Goal: Task Accomplishment & Management: Manage account settings

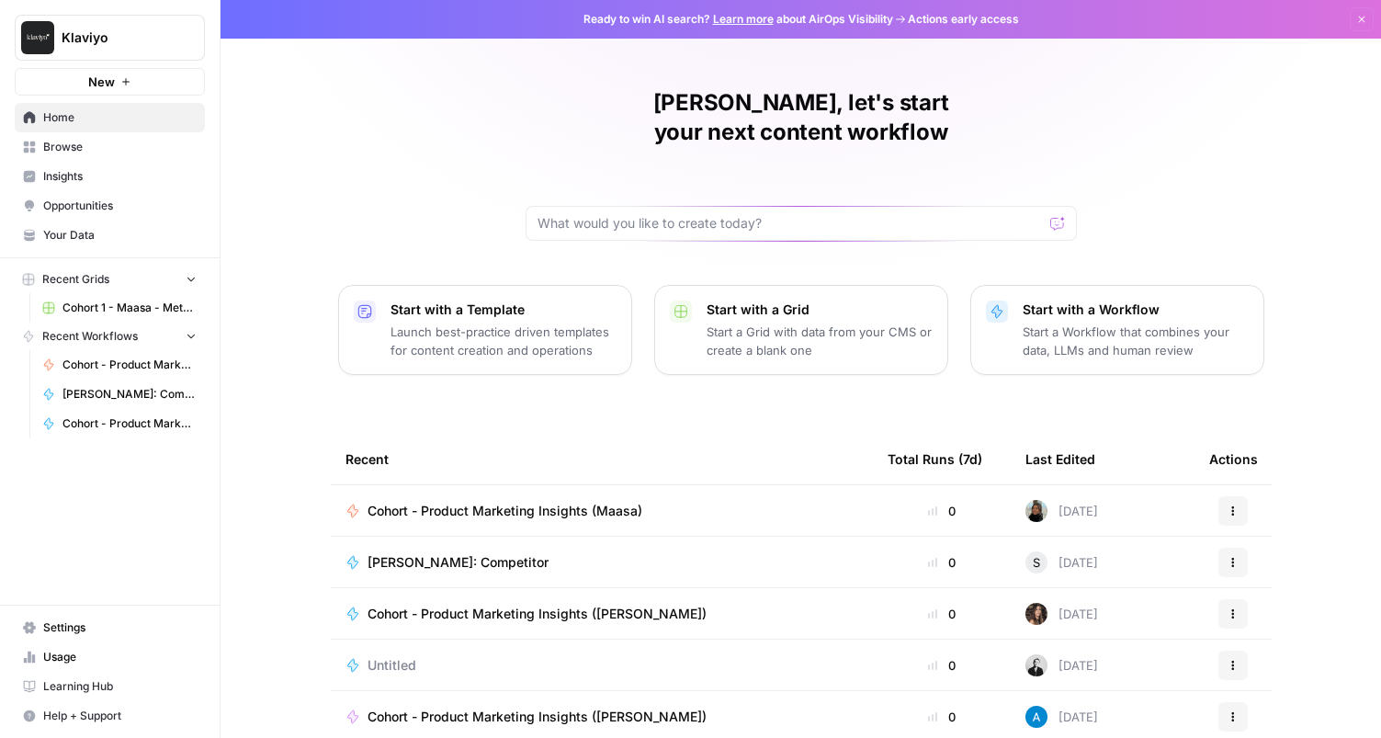
click at [96, 682] on span "Learning Hub" at bounding box center [119, 686] width 153 height 17
click at [103, 306] on span "Cohort 1 - Maasa - Metadescription for blog Grid (1)" at bounding box center [129, 307] width 134 height 17
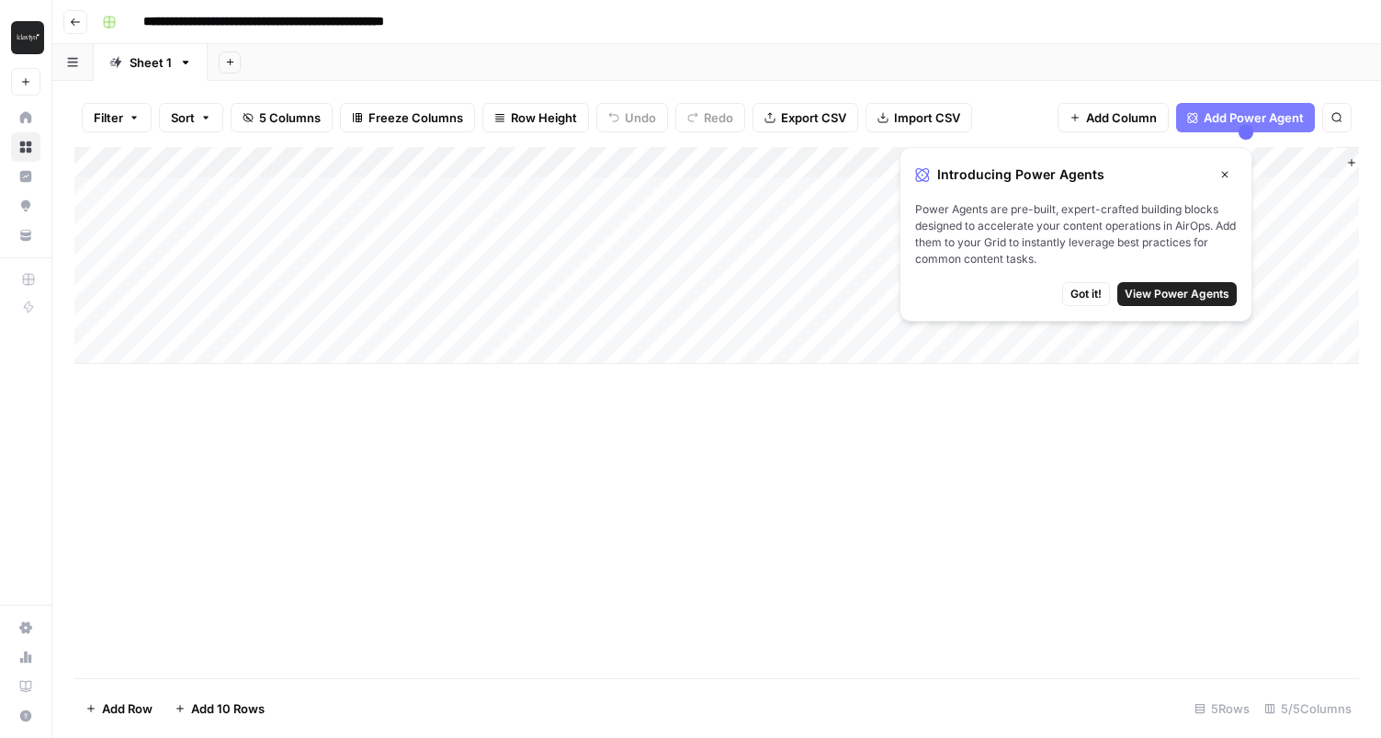
click at [1225, 176] on icon "button" at bounding box center [1224, 174] width 11 height 11
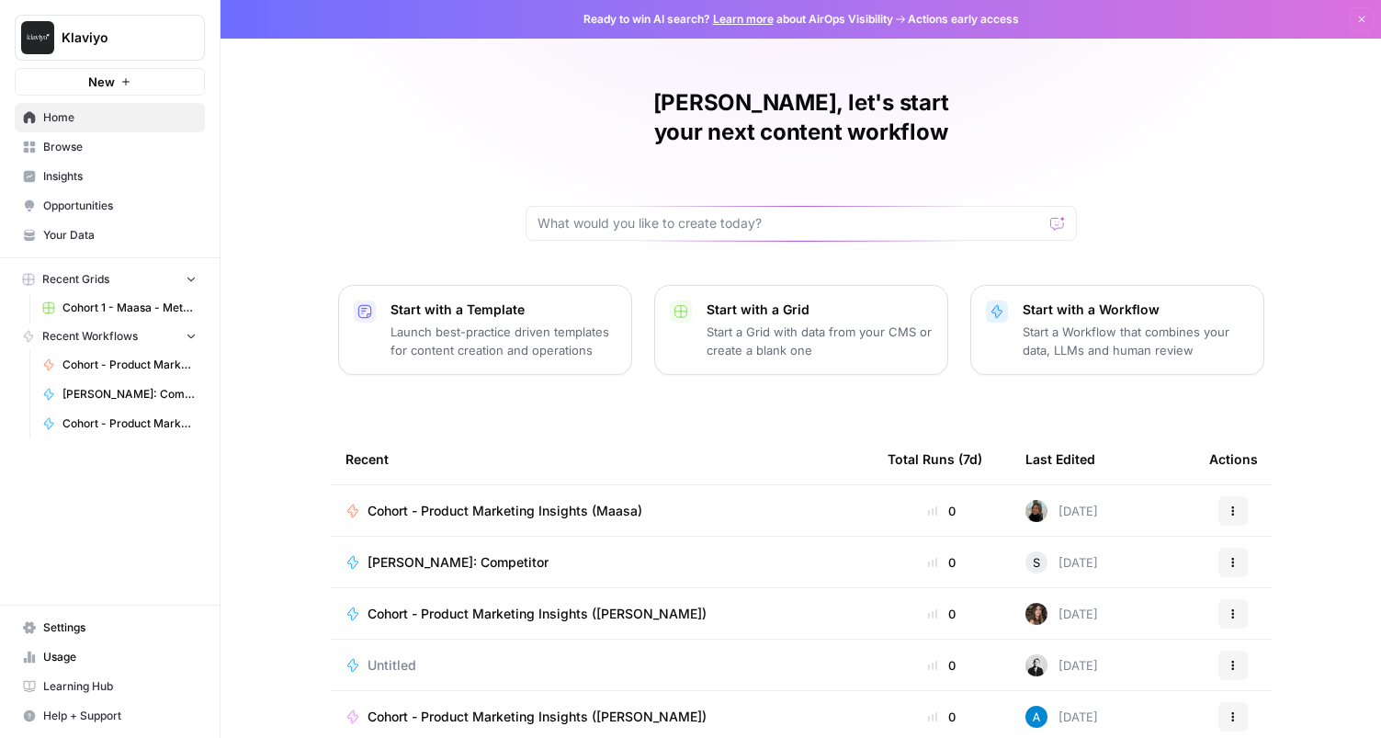
click at [90, 150] on span "Browse" at bounding box center [119, 147] width 153 height 17
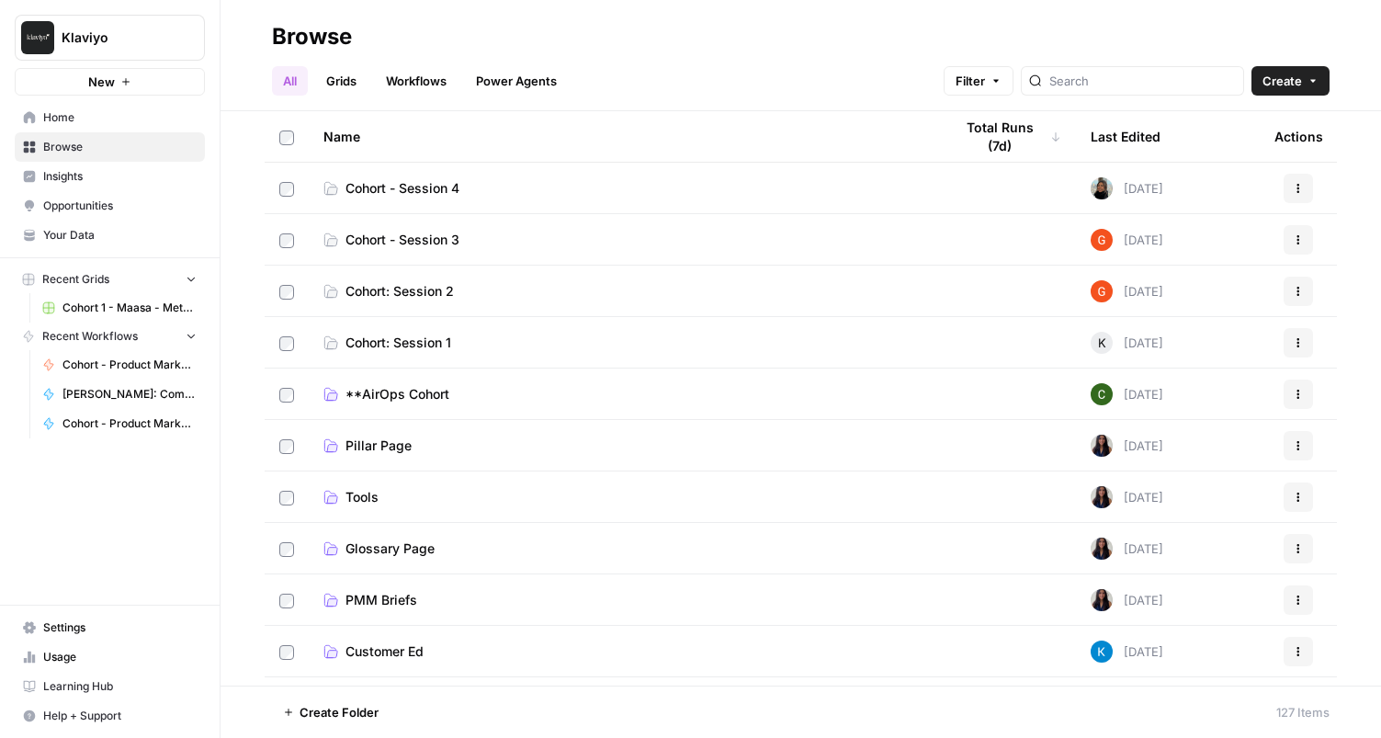
click at [412, 343] on span "Cohort: Session 1" at bounding box center [398, 342] width 106 height 18
click at [1001, 85] on icon "button" at bounding box center [995, 80] width 11 height 11
click at [394, 346] on span "Cohort: Session 1" at bounding box center [398, 342] width 106 height 18
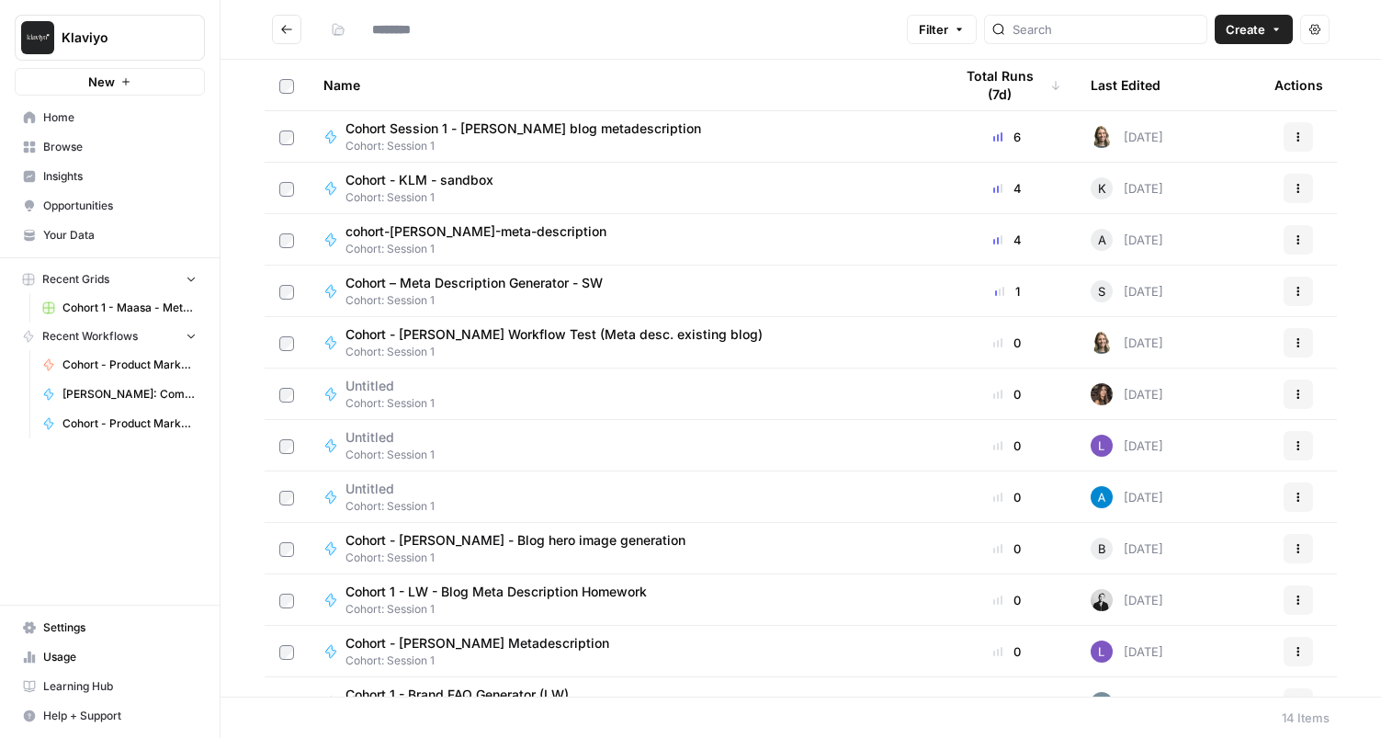
type input "**********"
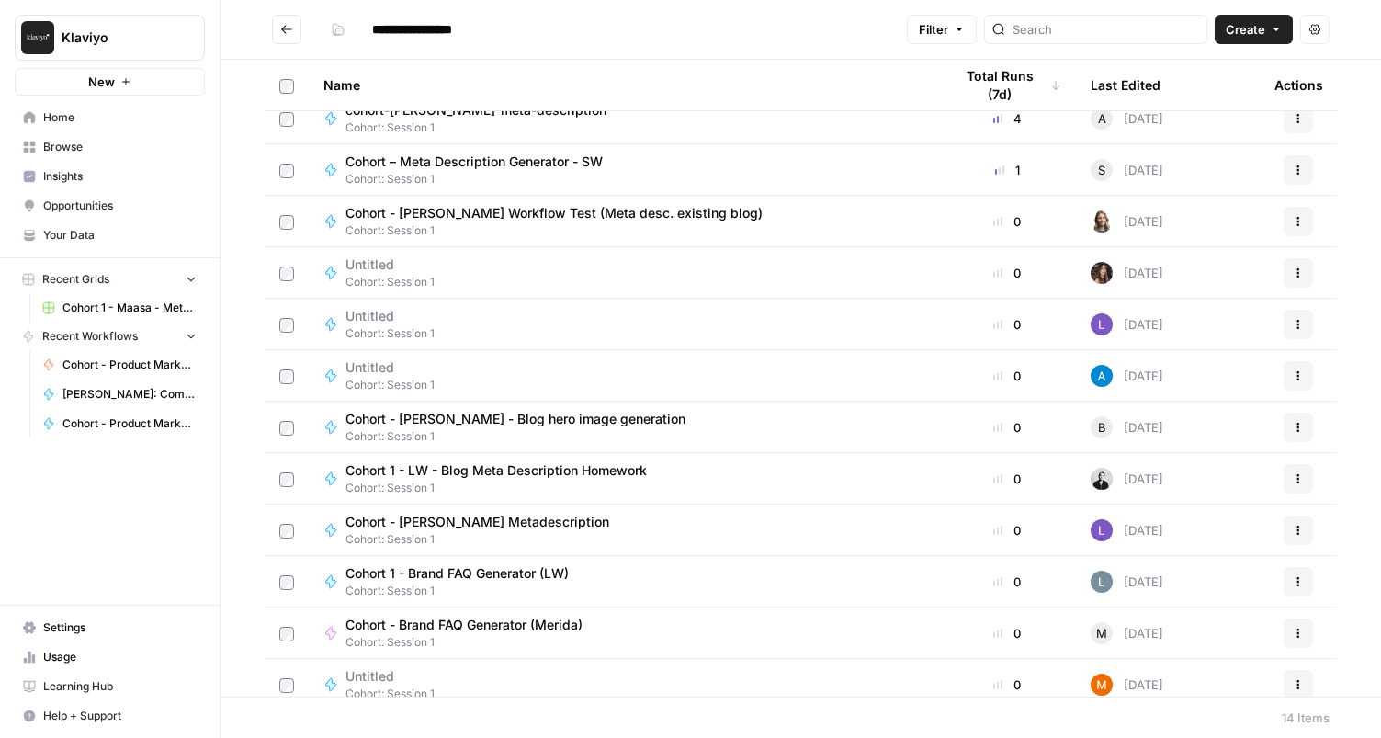
scroll to position [135, 0]
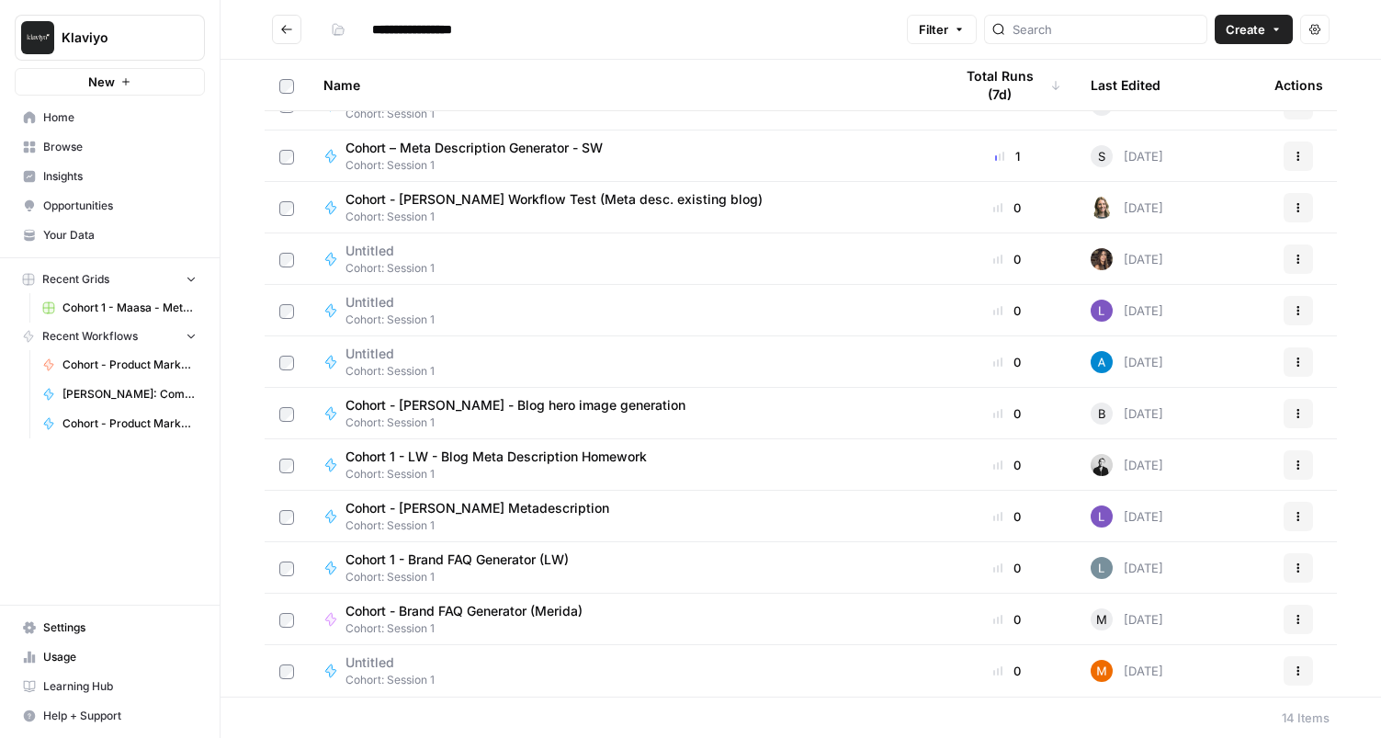
click at [378, 665] on span "Untitled" at bounding box center [382, 662] width 74 height 18
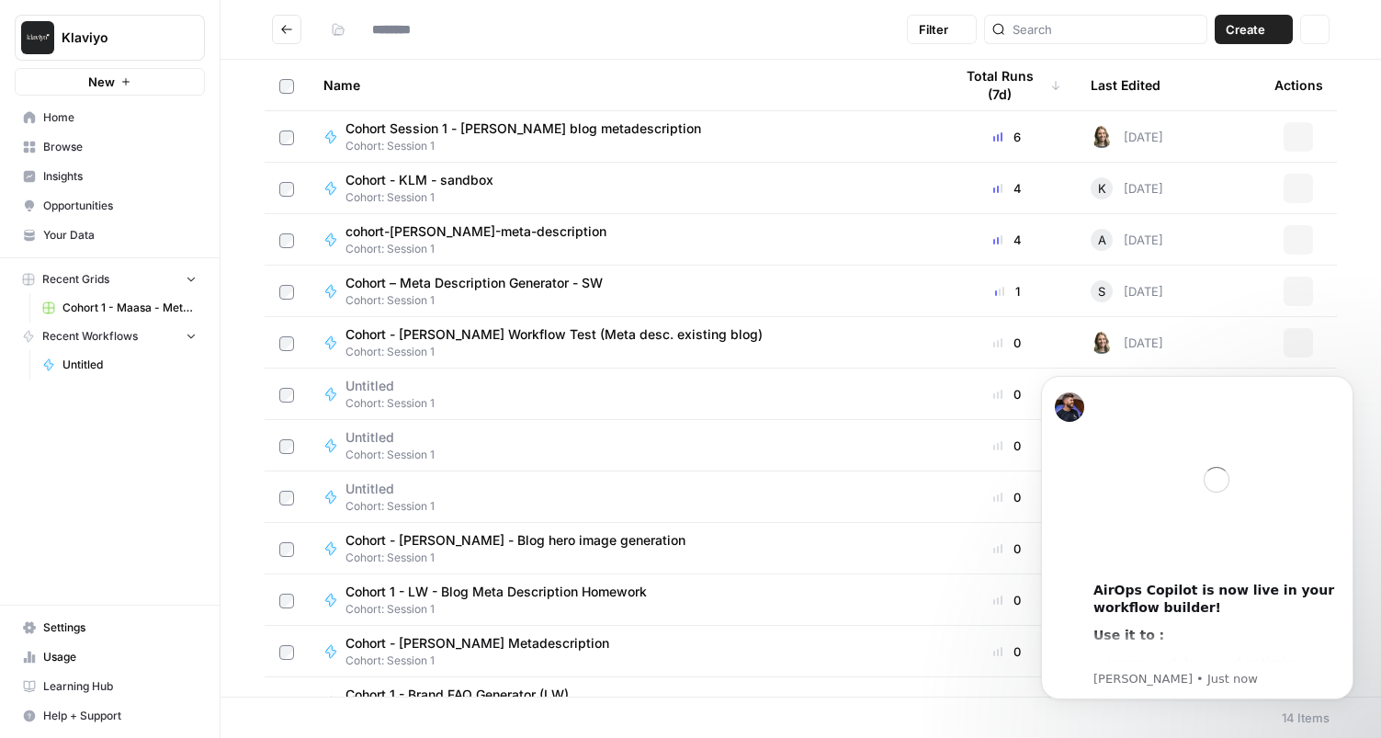
type input "**********"
click at [84, 144] on span "Browse" at bounding box center [119, 147] width 153 height 17
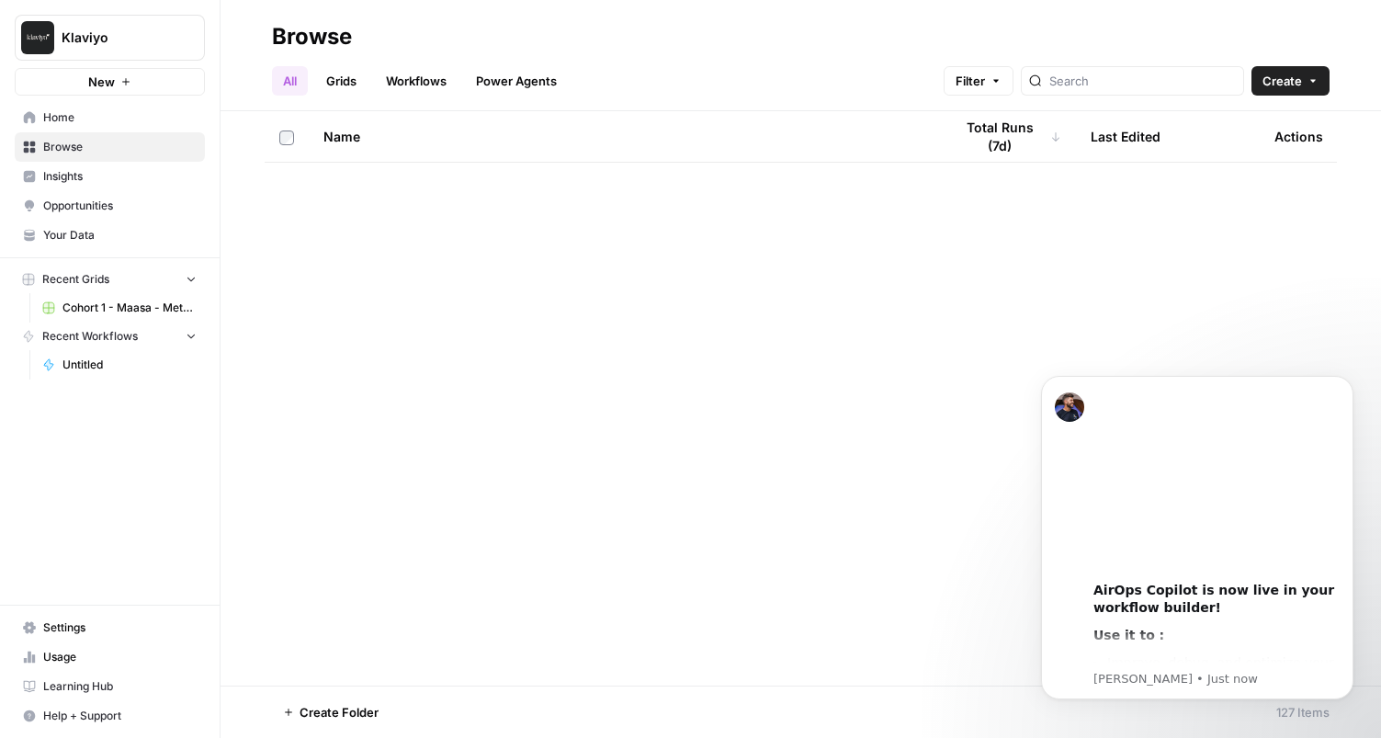
scroll to position [3124, 0]
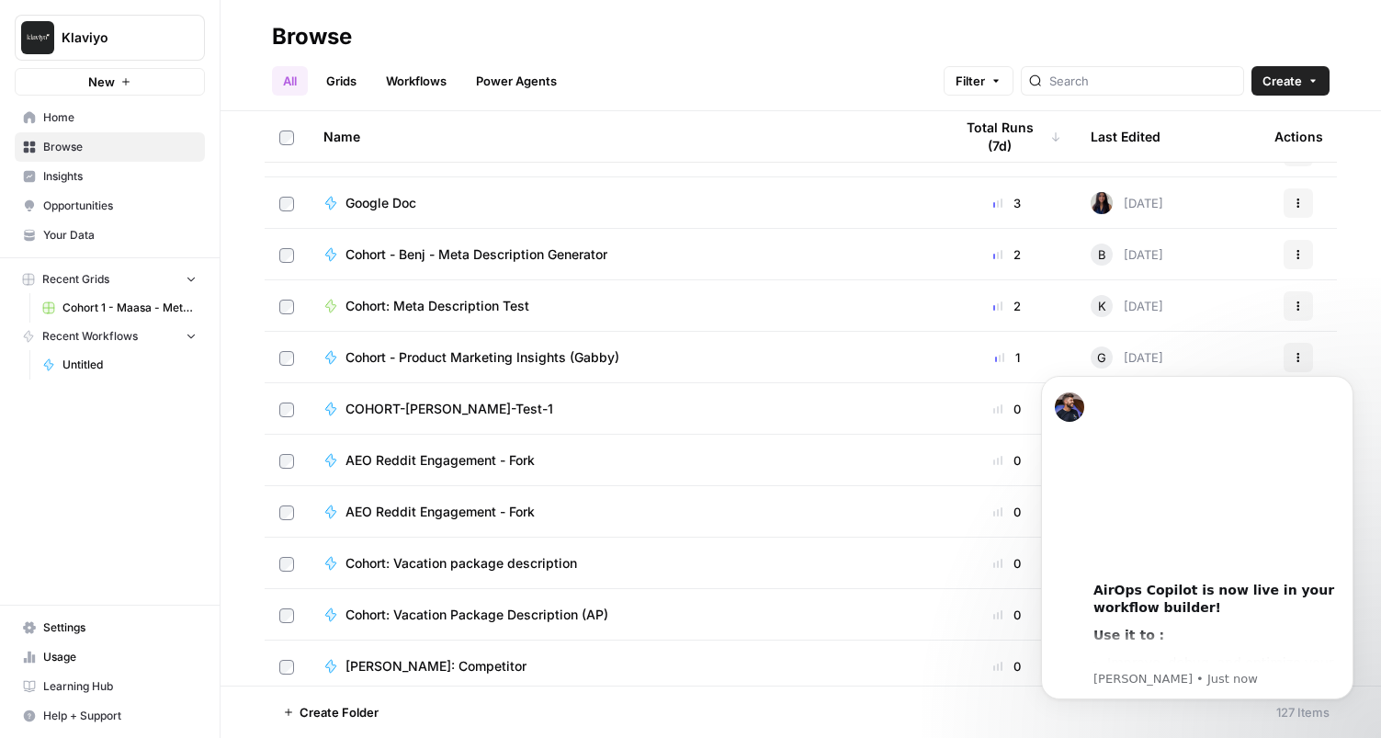
click at [74, 128] on link "Home" at bounding box center [110, 117] width 190 height 29
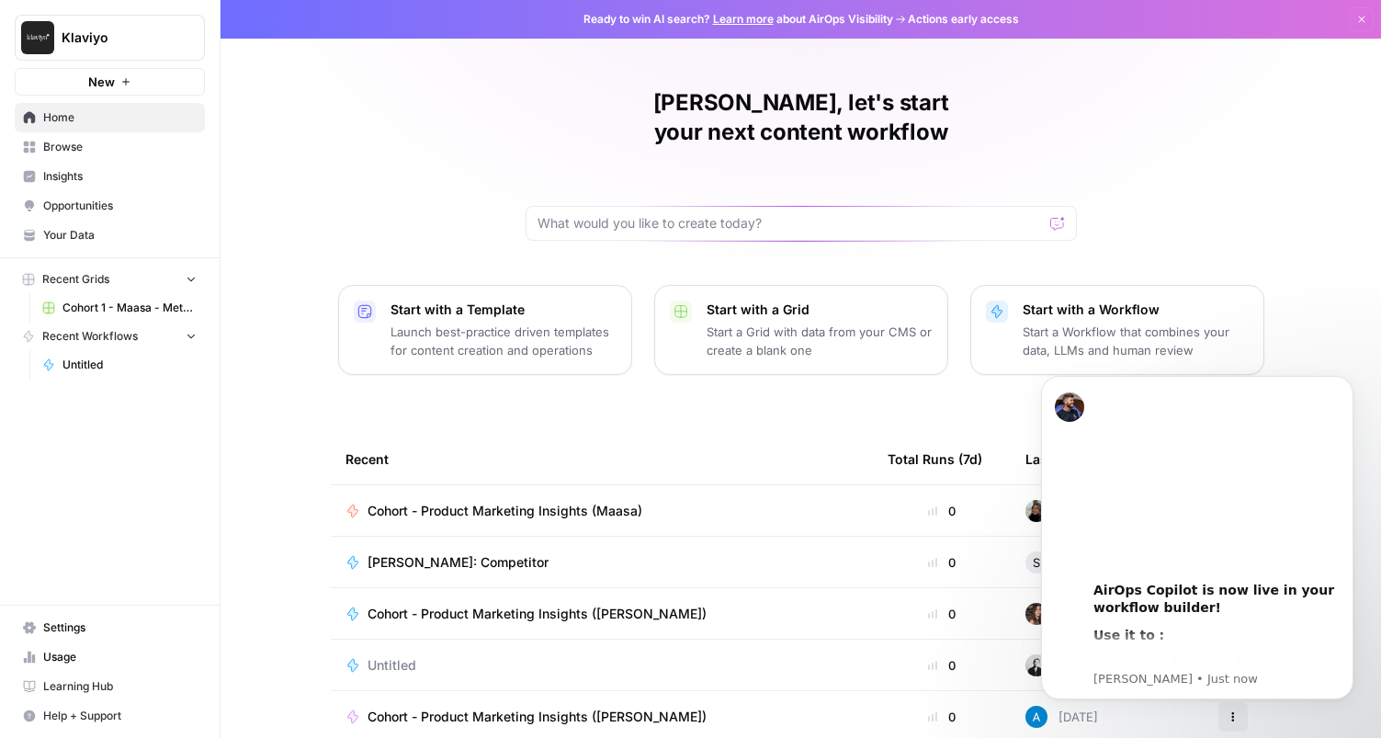
click at [74, 128] on link "Home" at bounding box center [110, 117] width 190 height 29
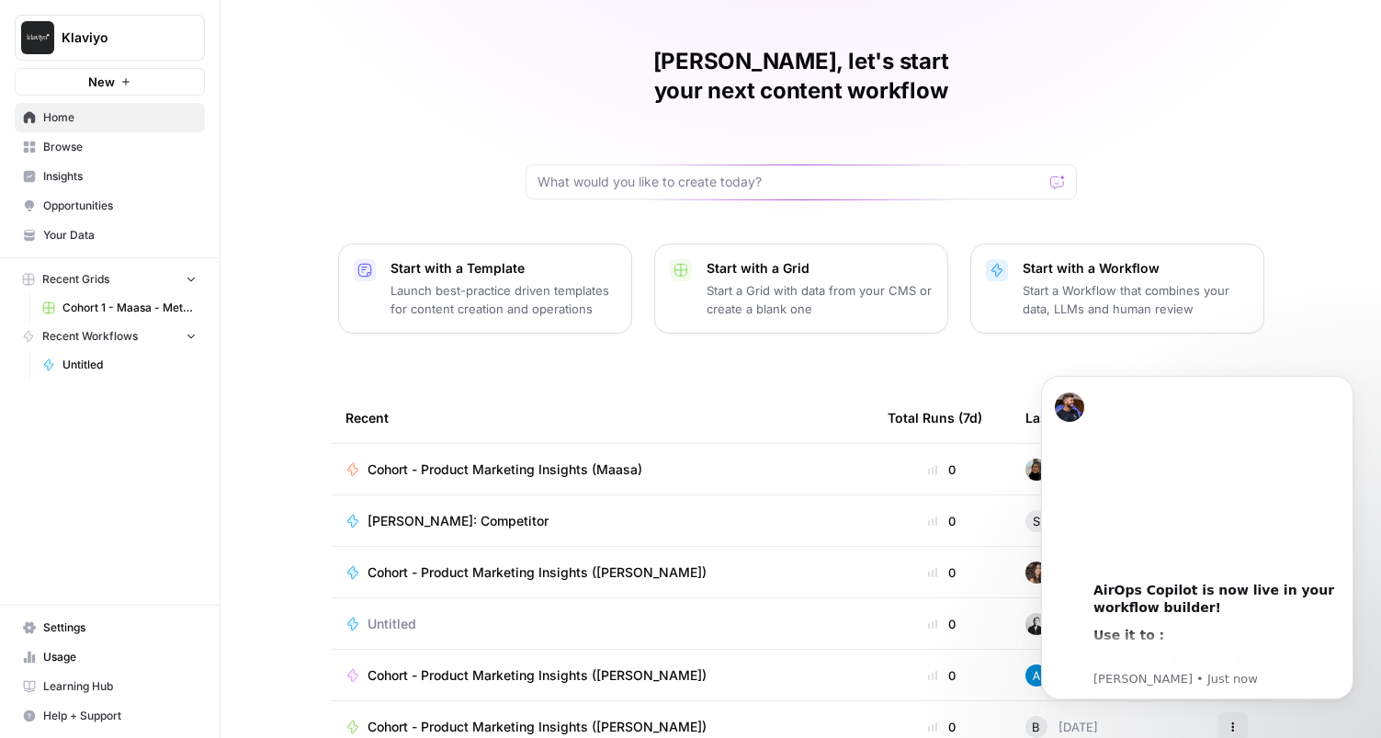
scroll to position [107, 0]
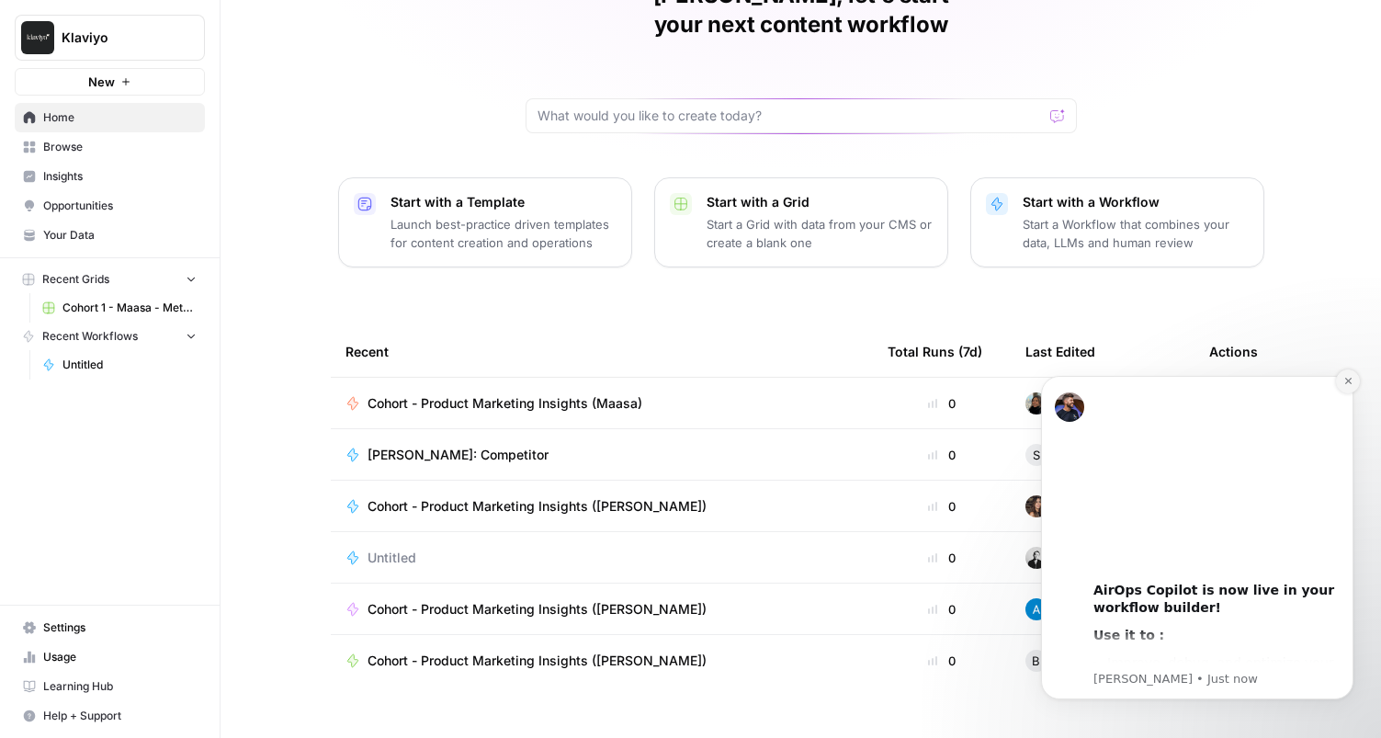
click at [1351, 384] on icon "Dismiss notification" at bounding box center [1348, 381] width 10 height 10
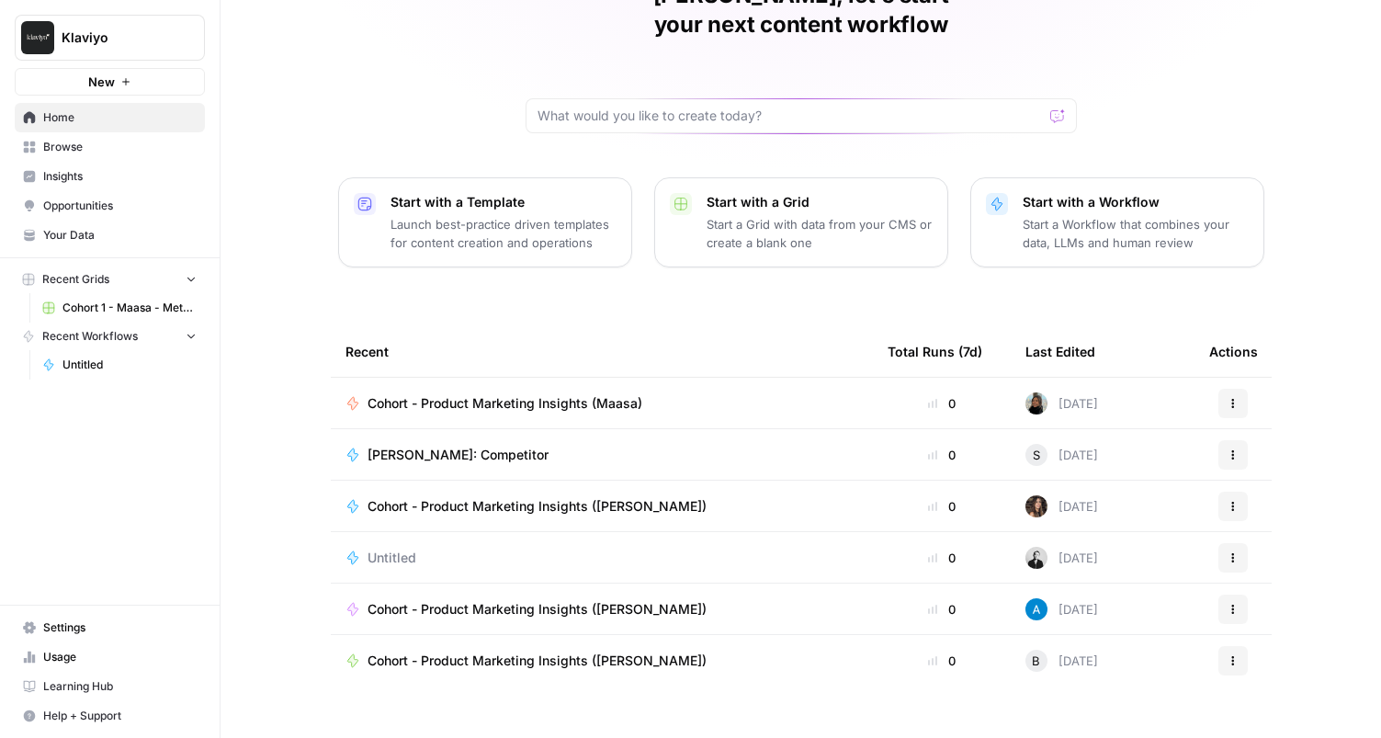
click at [168, 38] on span "Klaviyo" at bounding box center [117, 37] width 111 height 18
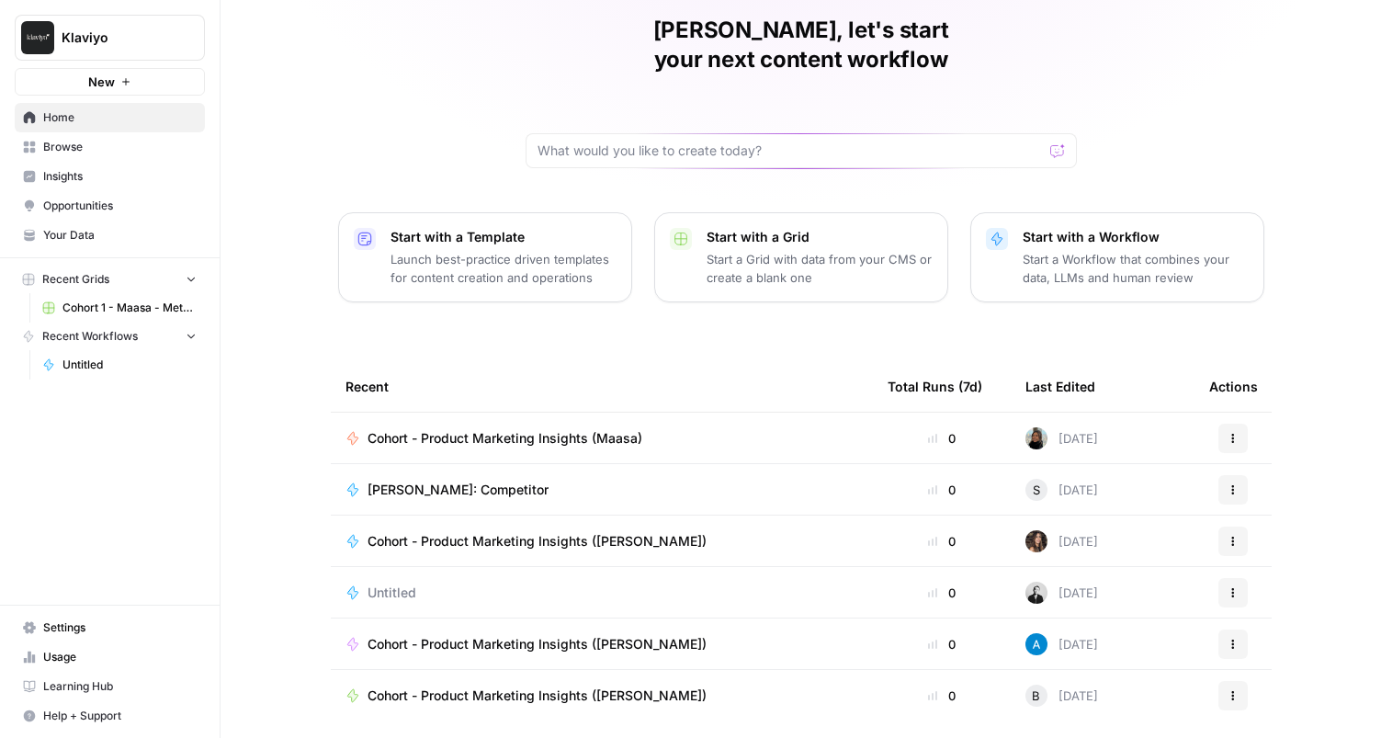
click at [80, 687] on span "Learning Hub" at bounding box center [119, 686] width 153 height 17
click at [182, 38] on icon "Workspace: Klaviyo" at bounding box center [189, 37] width 18 height 18
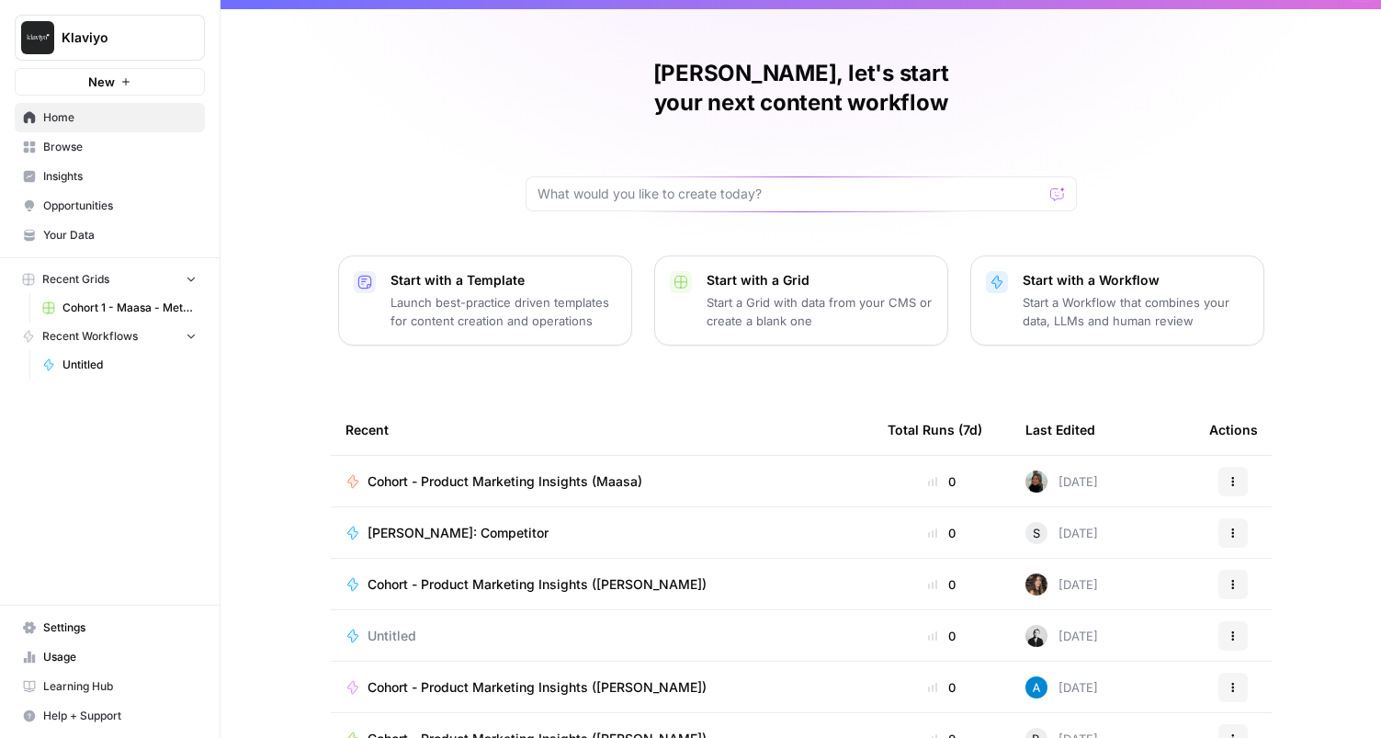
scroll to position [0, 0]
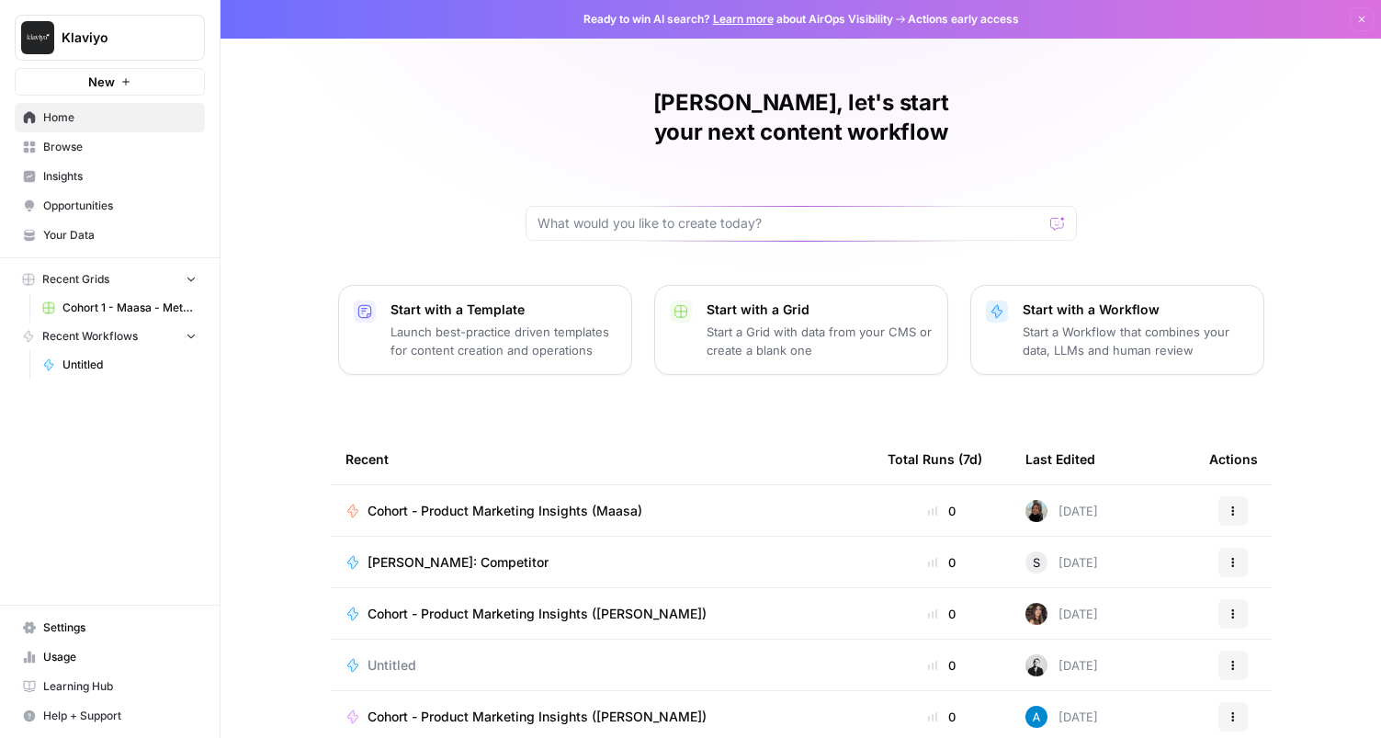
click at [1196, 202] on div "[PERSON_NAME], let's start your next content workflow Start with a Template Lau…" at bounding box center [800, 437] width 1160 height 875
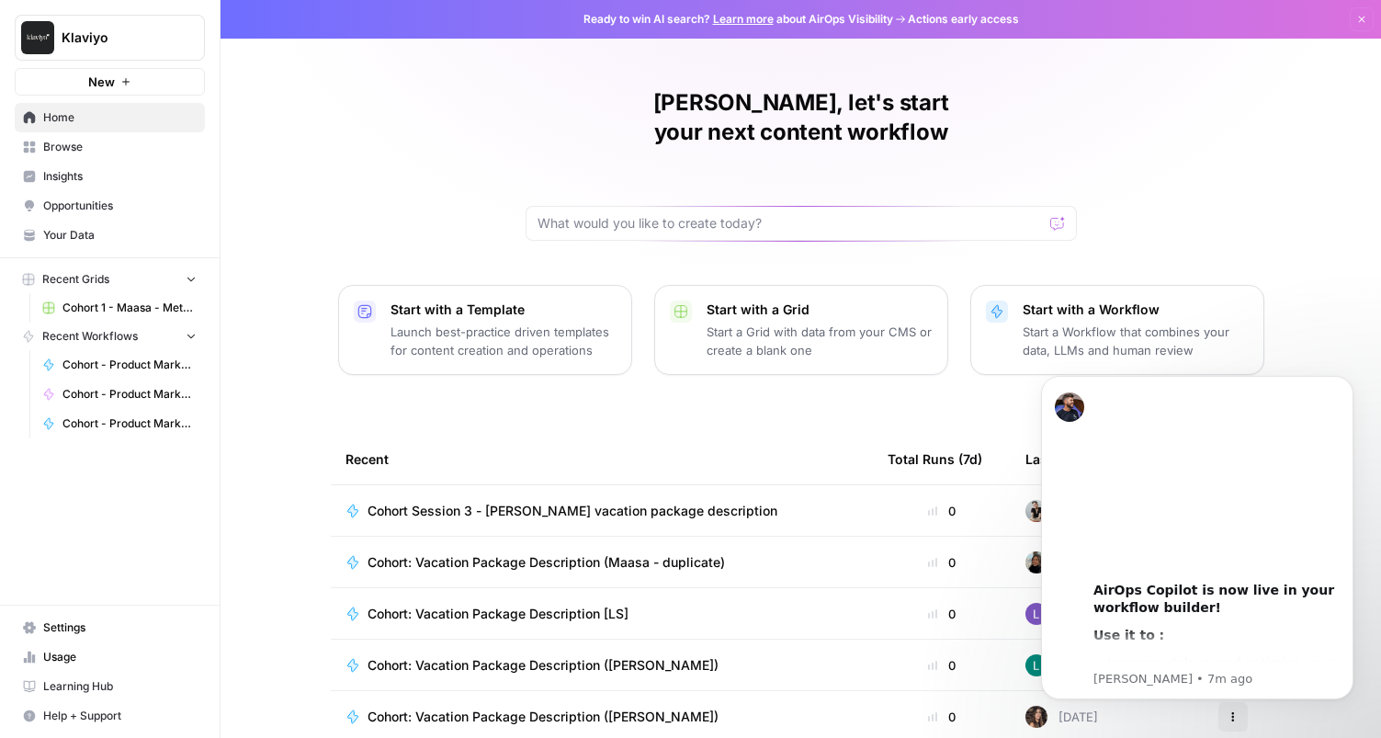
click at [110, 85] on span "New" at bounding box center [101, 82] width 27 height 18
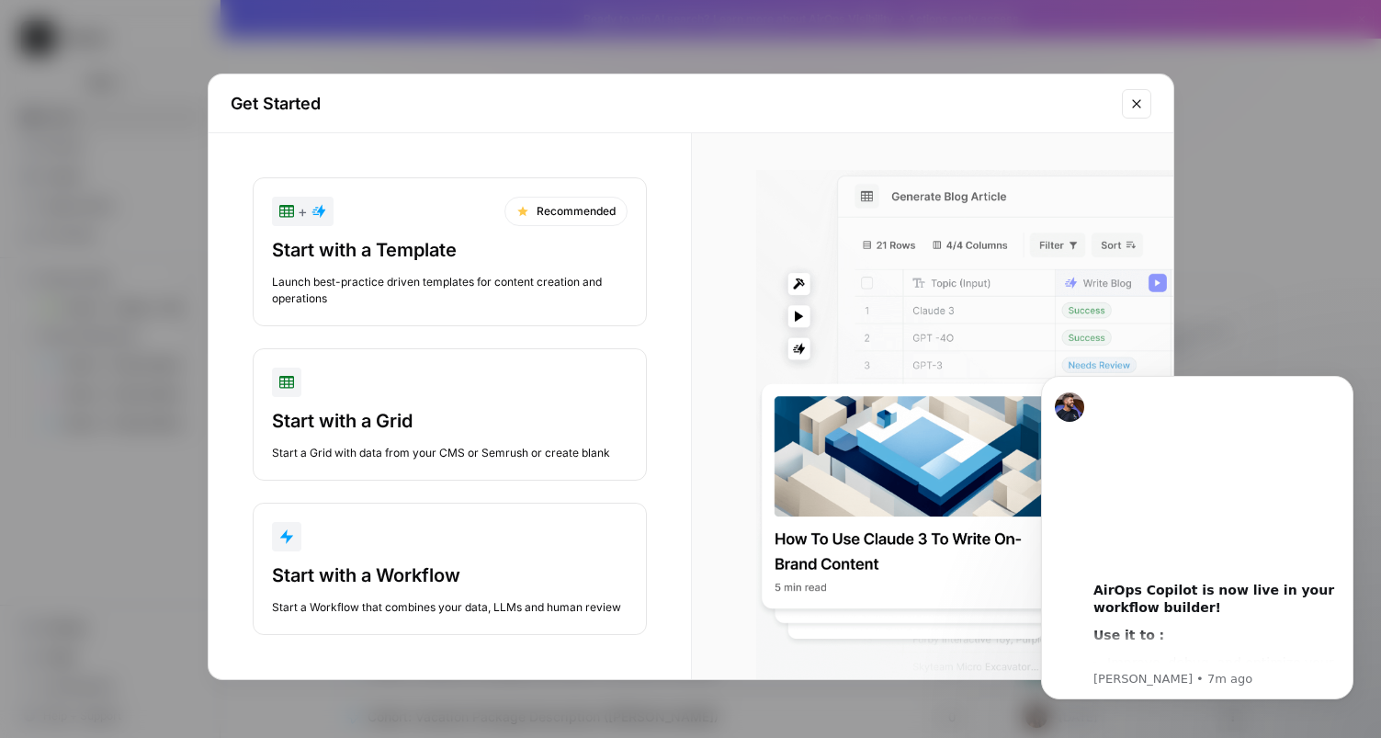
click at [1124, 95] on button "Close modal" at bounding box center [1136, 103] width 29 height 29
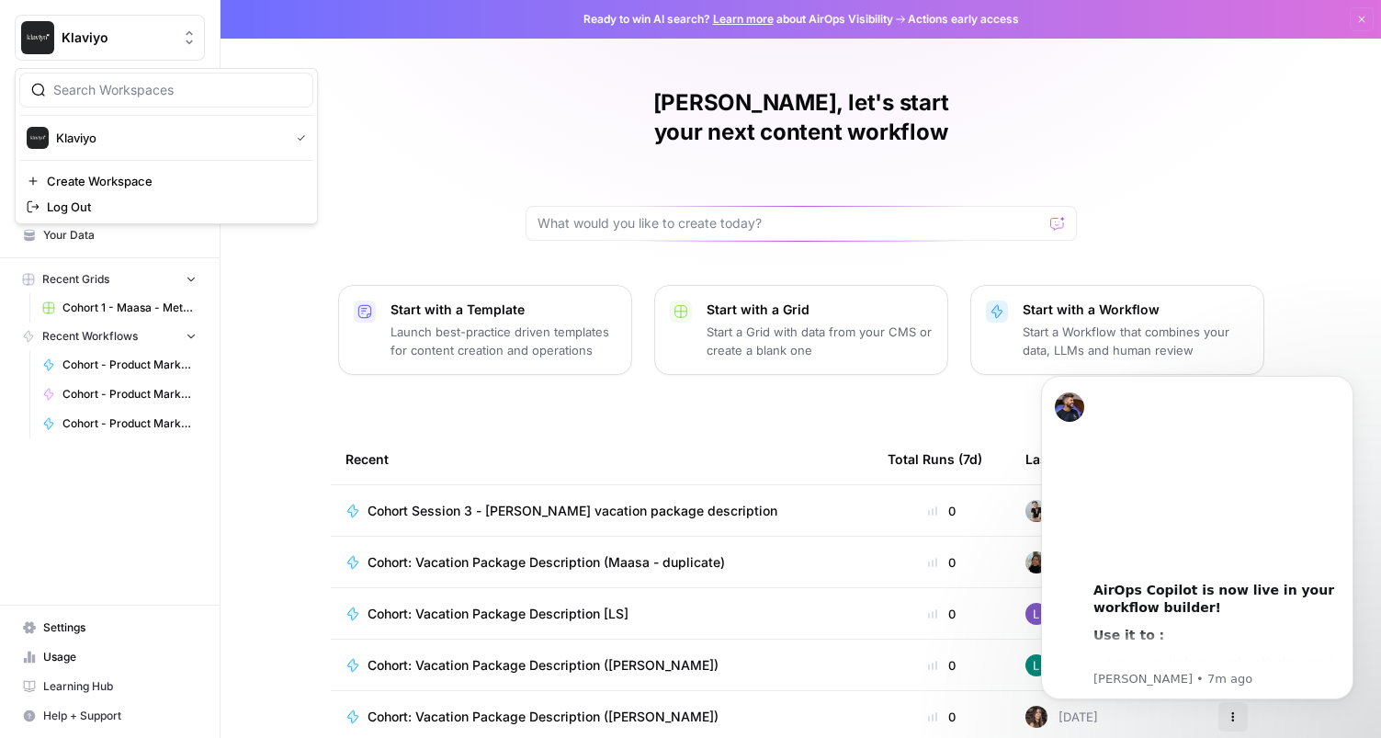
click at [186, 36] on icon "Workspace: Klaviyo" at bounding box center [189, 37] width 18 height 18
click at [62, 627] on span "Settings" at bounding box center [119, 627] width 153 height 17
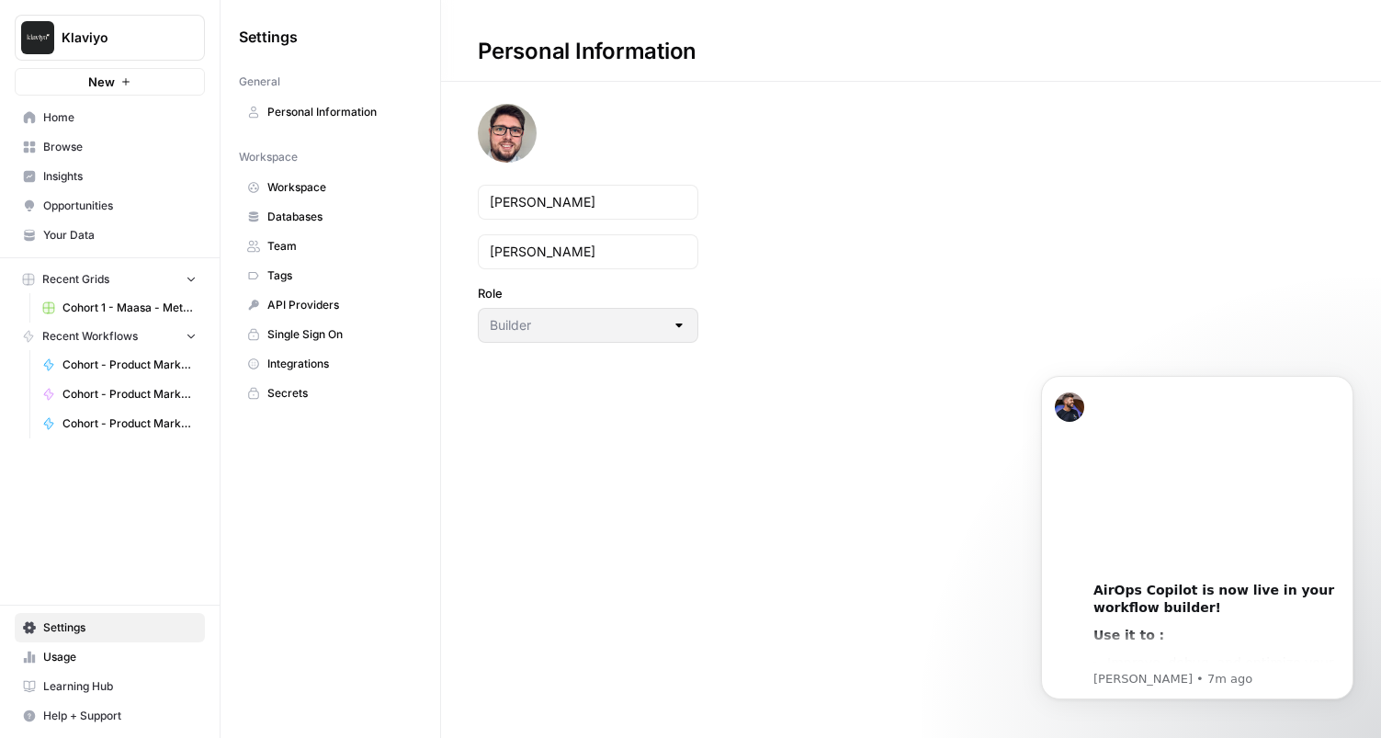
click at [337, 114] on span "Personal Information" at bounding box center [340, 112] width 146 height 17
click at [302, 198] on link "Workspace" at bounding box center [330, 187] width 183 height 29
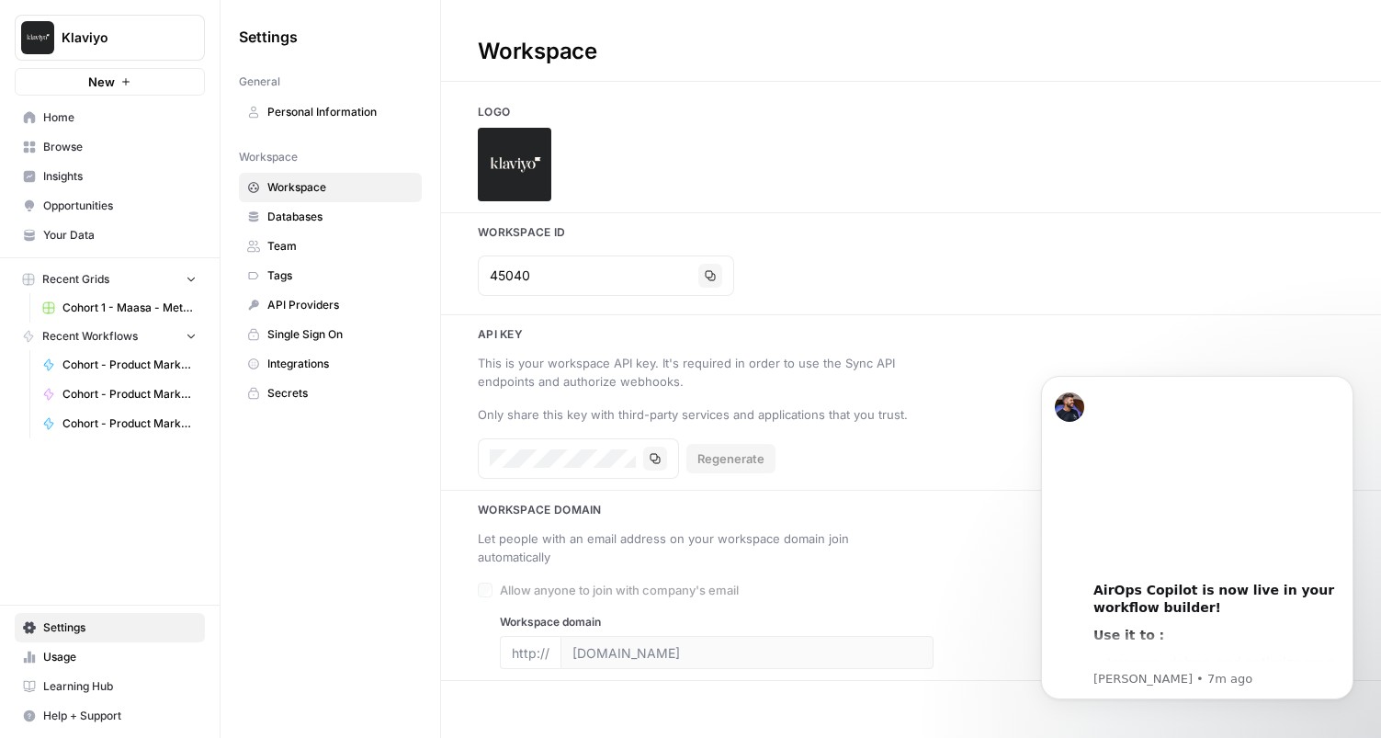
click at [312, 212] on span "Databases" at bounding box center [340, 217] width 146 height 17
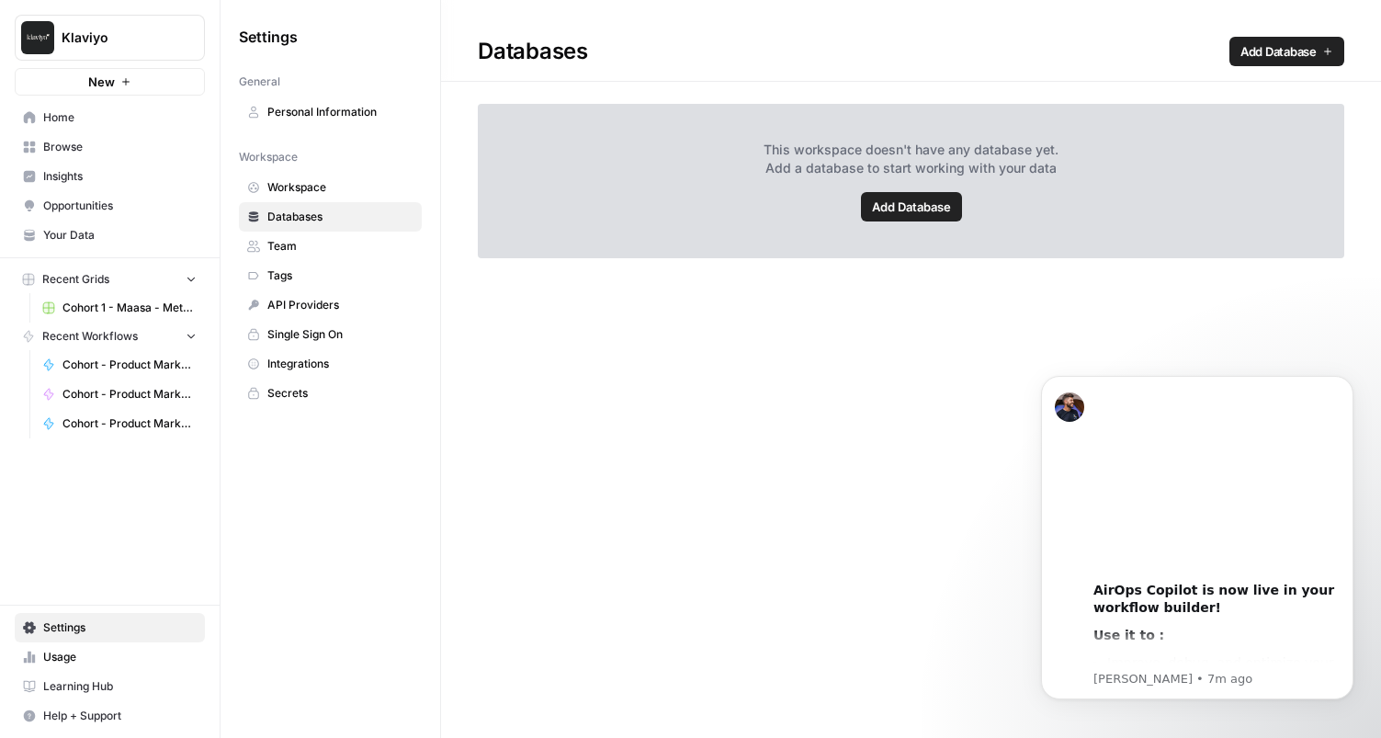
click at [295, 243] on span "Team" at bounding box center [340, 246] width 146 height 17
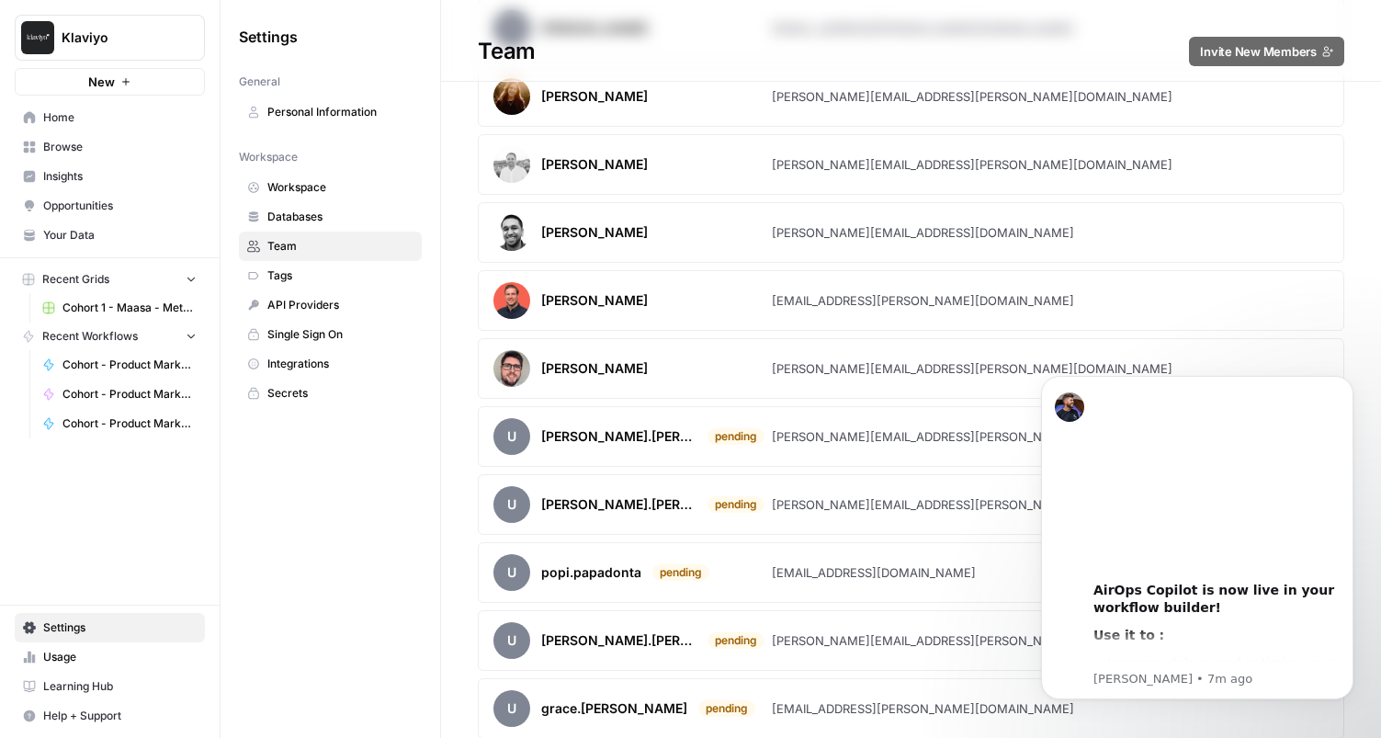
scroll to position [6164, 0]
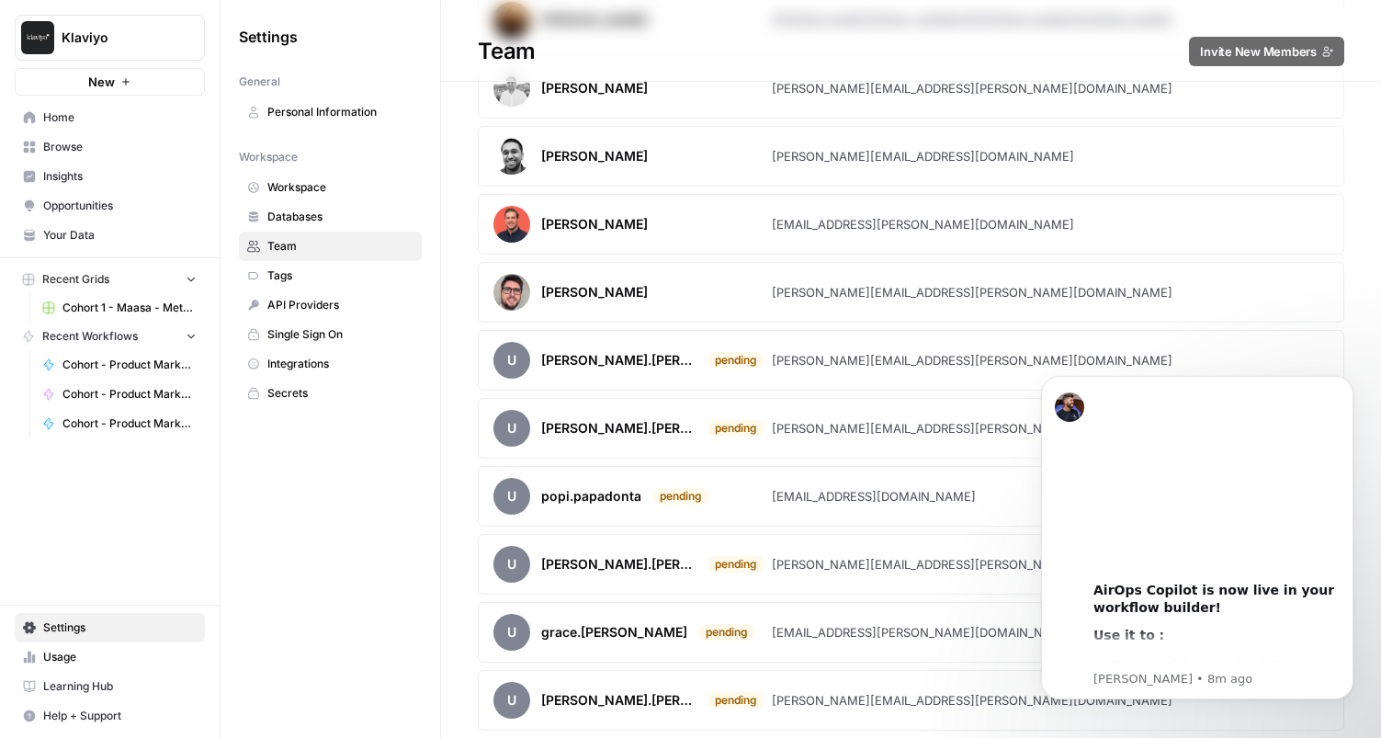
click at [394, 521] on div "Settings General Personal Information Workspace Workspace Databases Team Tags A…" at bounding box center [330, 369] width 220 height 738
click at [310, 271] on span "Tags" at bounding box center [340, 275] width 146 height 17
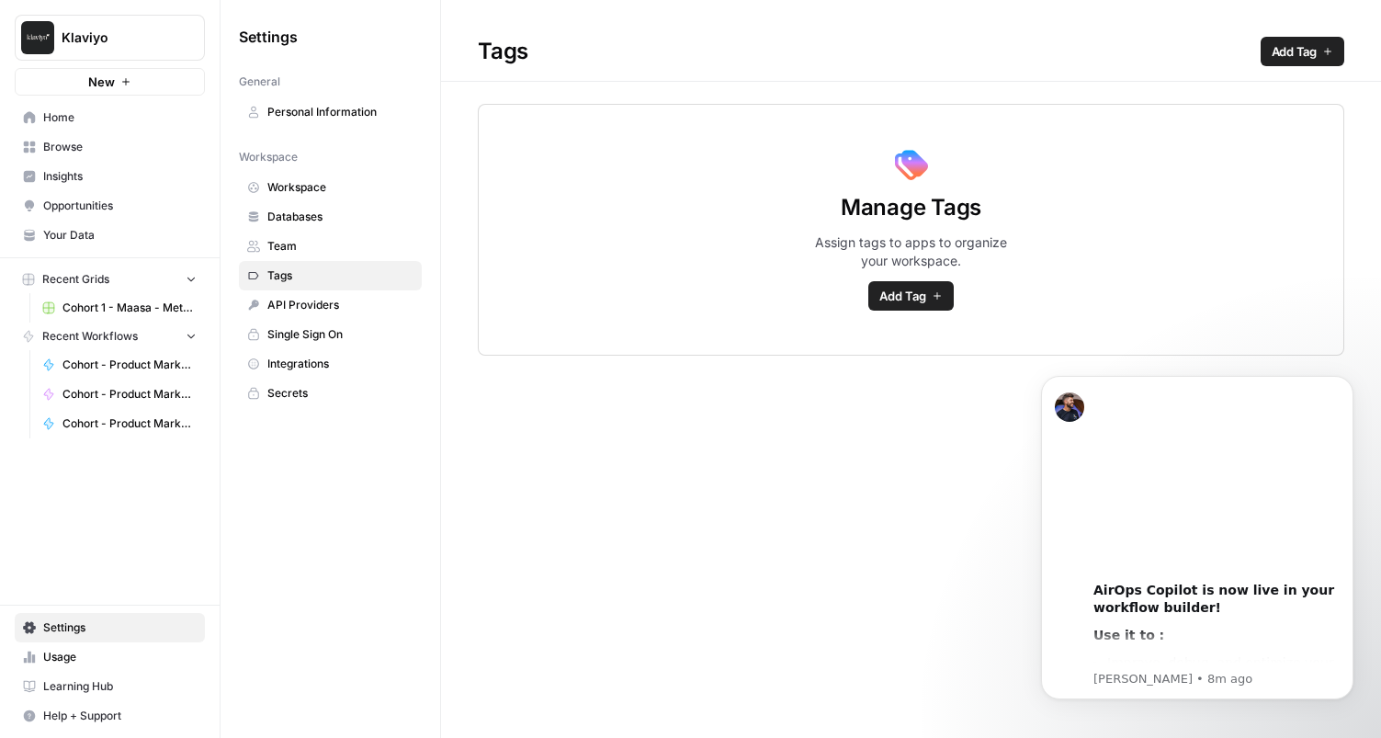
click at [298, 332] on span "Single Sign On" at bounding box center [340, 334] width 146 height 17
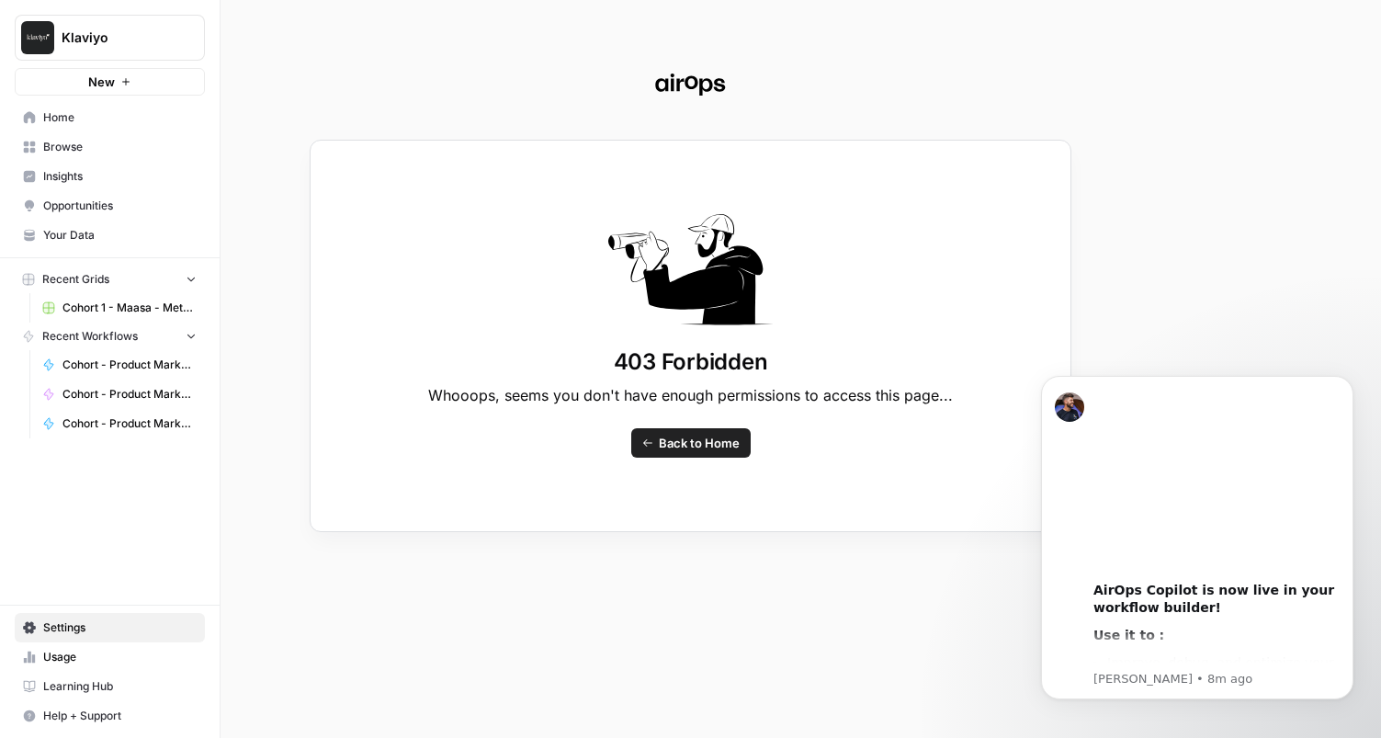
click at [706, 460] on div "403 Forbidden Whooops, seems you don't have enough permissions to access this p…" at bounding box center [691, 336] width 762 height 392
click at [74, 126] on div "403 Forbidden Whooops, seems you don't have enough permissions to access this p…" at bounding box center [690, 369] width 1381 height 738
click at [59, 119] on div "403 Forbidden Whooops, seems you don't have enough permissions to access this p…" at bounding box center [690, 369] width 1381 height 738
